Goal: Entertainment & Leisure: Consume media (video, audio)

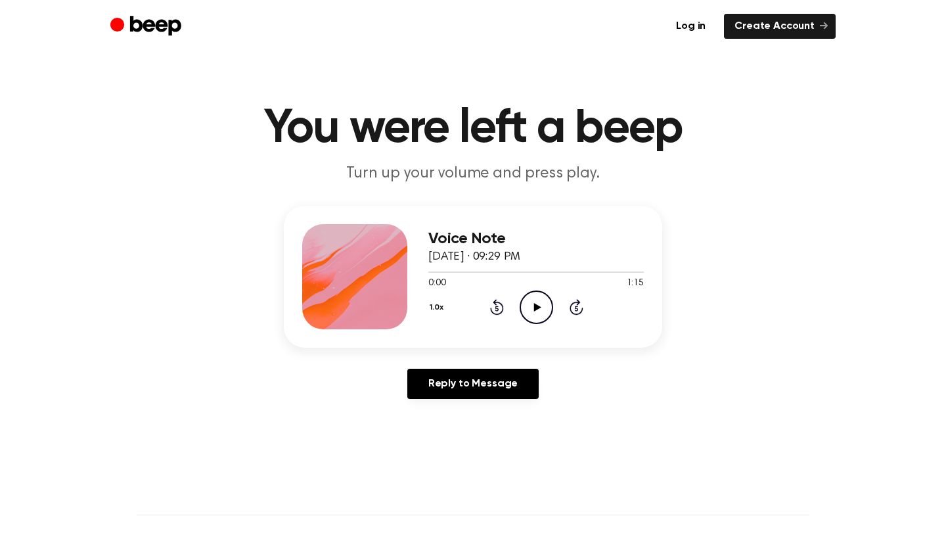
click at [530, 307] on icon "Play Audio" at bounding box center [537, 307] width 34 height 34
click at [539, 313] on icon "Play Audio" at bounding box center [537, 307] width 34 height 34
click at [529, 305] on icon "Play Audio" at bounding box center [537, 307] width 34 height 34
click at [520, 305] on circle at bounding box center [536, 307] width 32 height 32
click at [557, 307] on div "1.0x Rewind 5 seconds Play Audio Skip 5 seconds" at bounding box center [535, 307] width 215 height 34
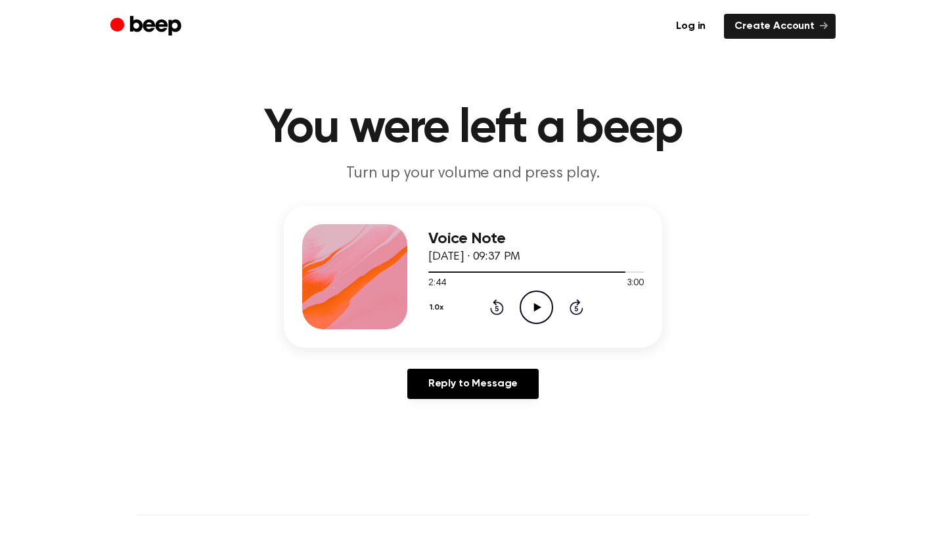
click at [551, 304] on icon "Play Audio" at bounding box center [537, 307] width 34 height 34
